Goal: Task Accomplishment & Management: Complete application form

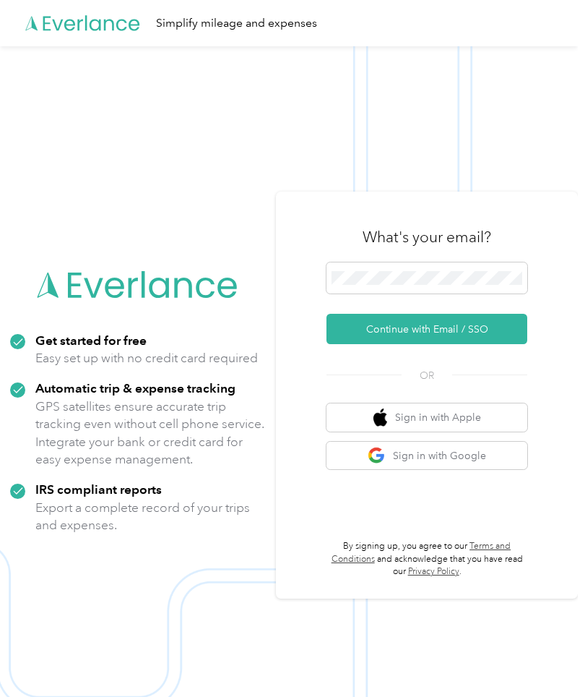
click at [494, 340] on button "Continue with Email / SSO" at bounding box center [427, 329] width 201 height 30
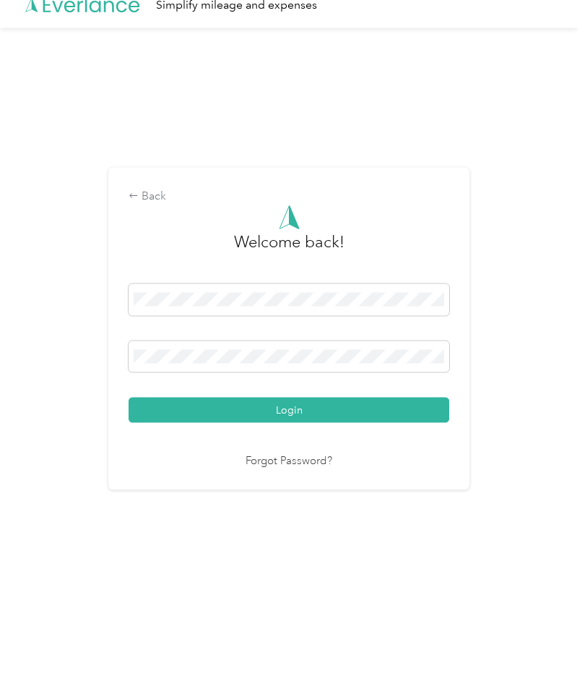
click at [392, 416] on button "Login" at bounding box center [289, 428] width 321 height 25
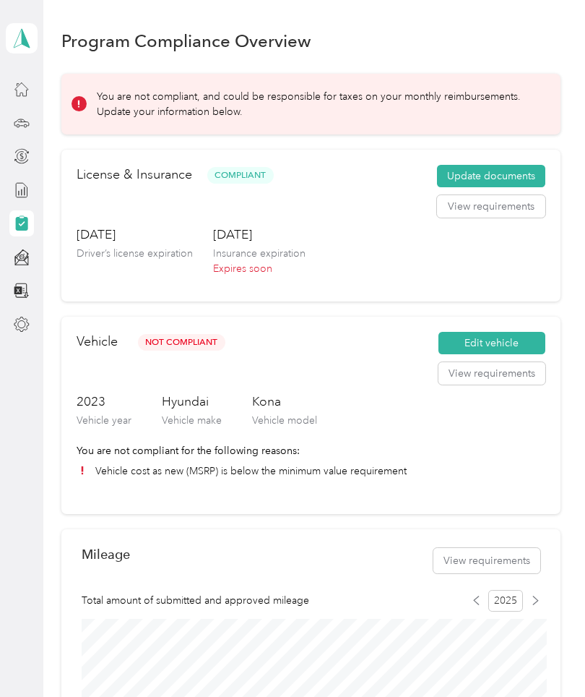
click at [517, 348] on button "Edit vehicle" at bounding box center [492, 343] width 107 height 23
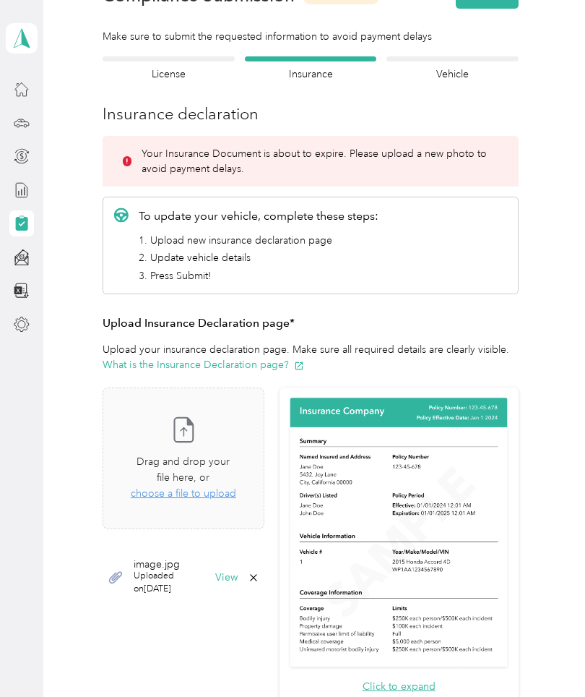
scroll to position [79, 0]
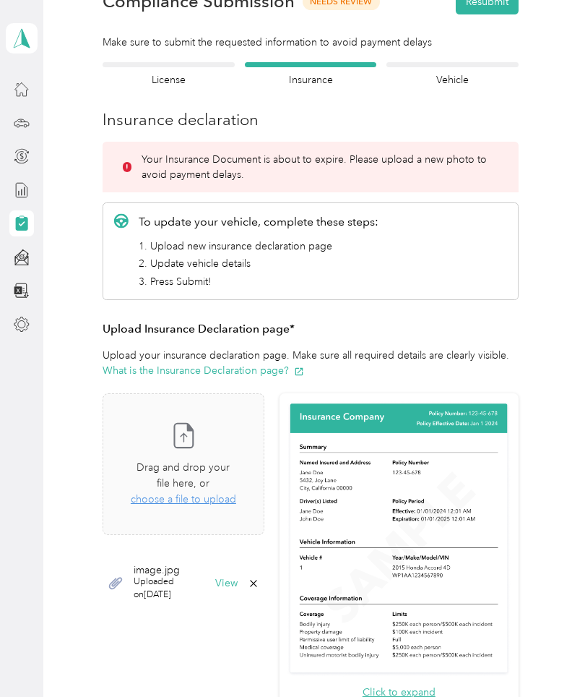
click at [182, 480] on div "Drag and drop your file here, or choose a file to upload" at bounding box center [183, 484] width 106 height 48
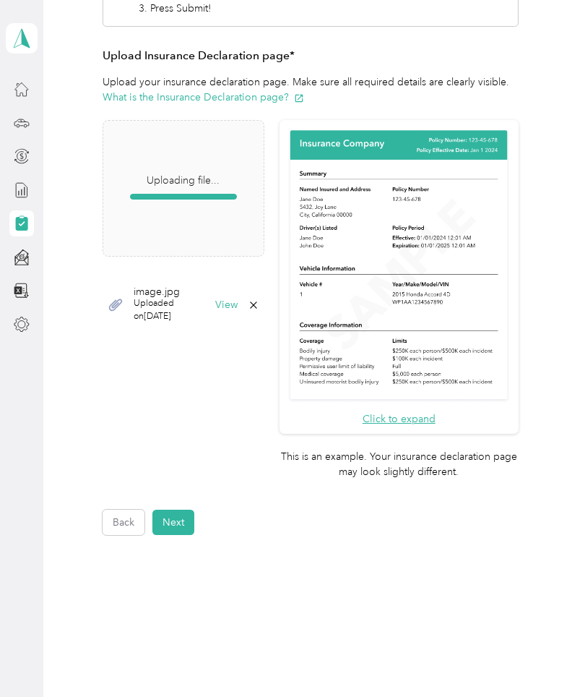
scroll to position [351, 0]
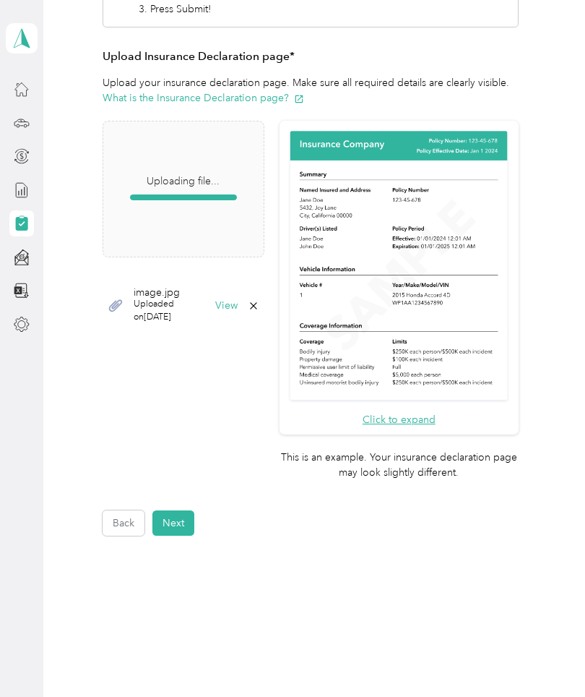
click at [171, 510] on button "Next" at bounding box center [173, 522] width 42 height 25
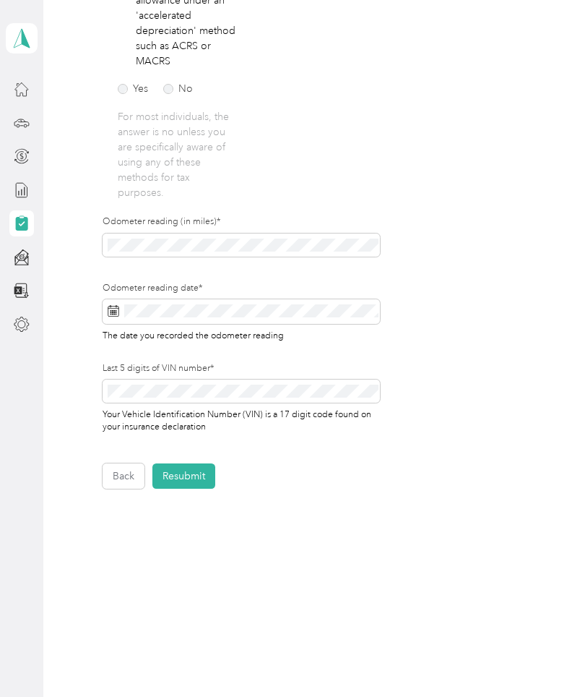
click at [181, 470] on button "Resubmit" at bounding box center [183, 475] width 63 height 25
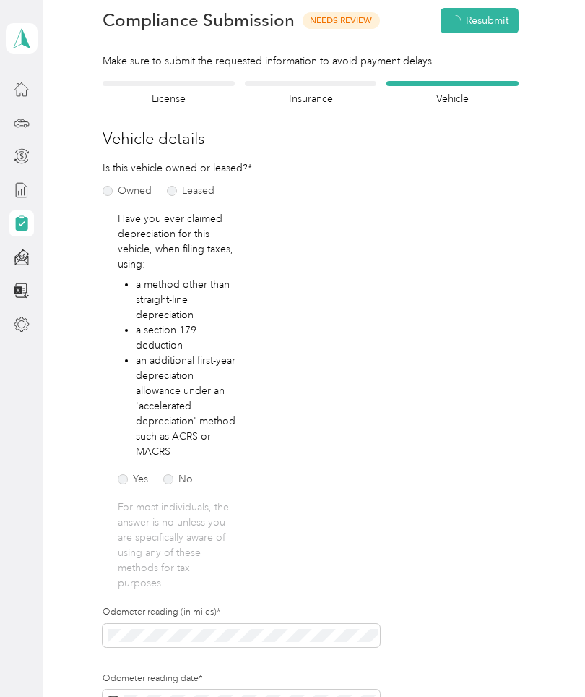
scroll to position [17, 0]
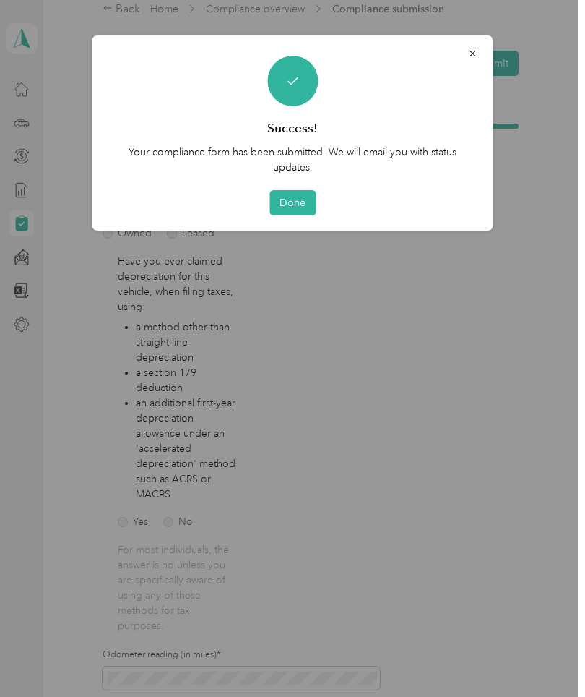
click at [289, 208] on button "Done" at bounding box center [293, 202] width 46 height 25
